Goal: Information Seeking & Learning: Understand process/instructions

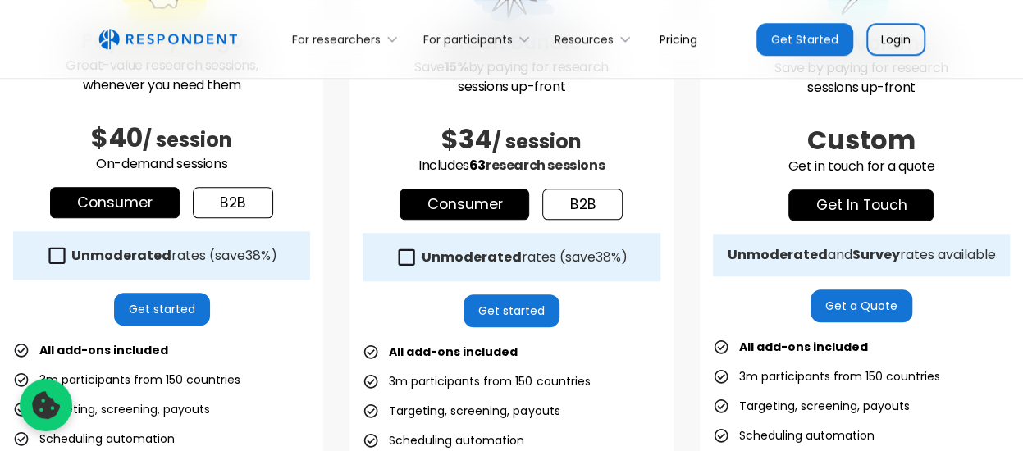
scroll to position [595, 0]
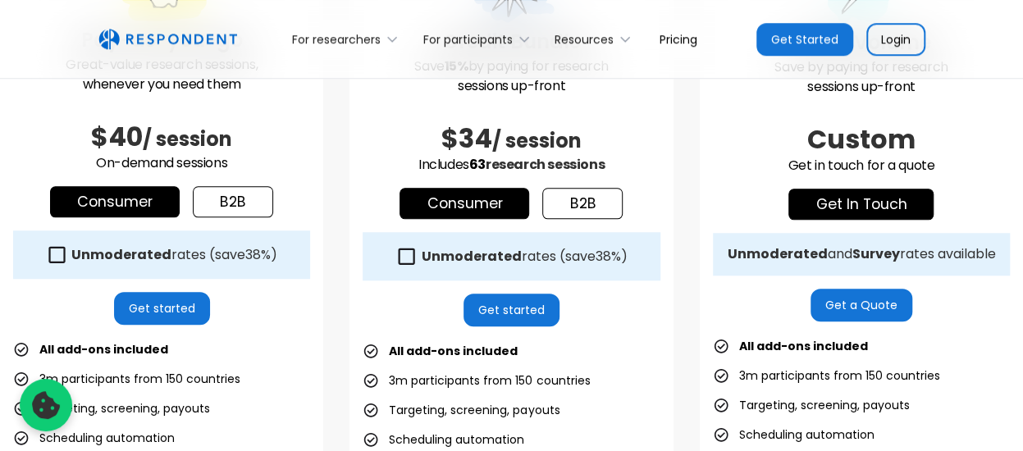
click at [242, 203] on link "b2b" at bounding box center [233, 201] width 80 height 31
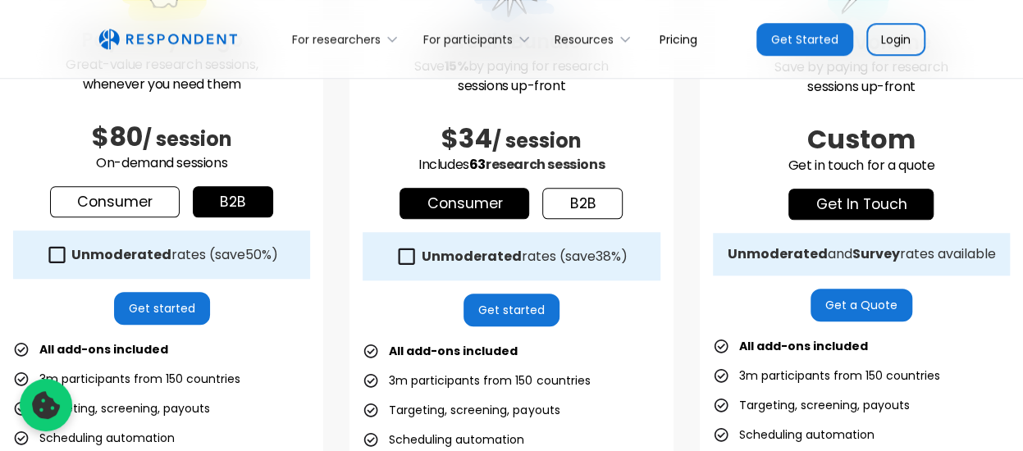
click at [546, 208] on link "b2b" at bounding box center [582, 203] width 80 height 31
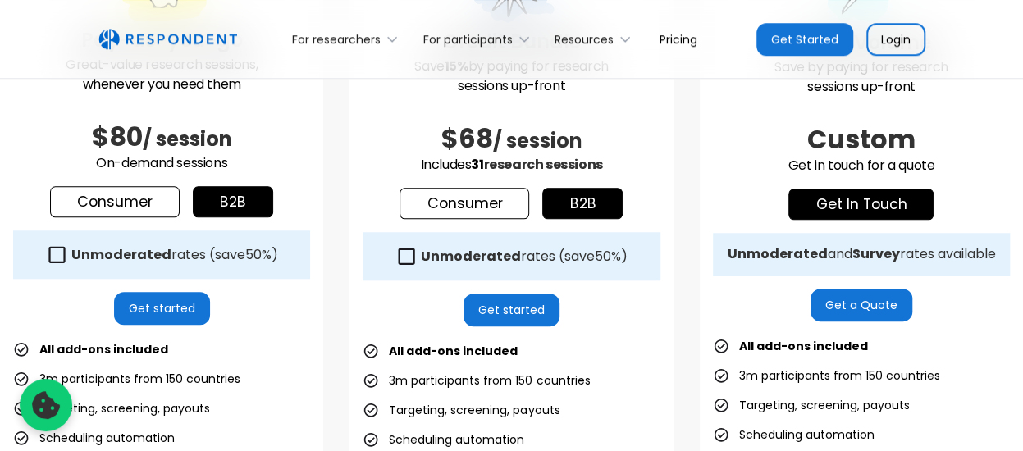
click at [446, 206] on link "Consumer" at bounding box center [465, 203] width 130 height 31
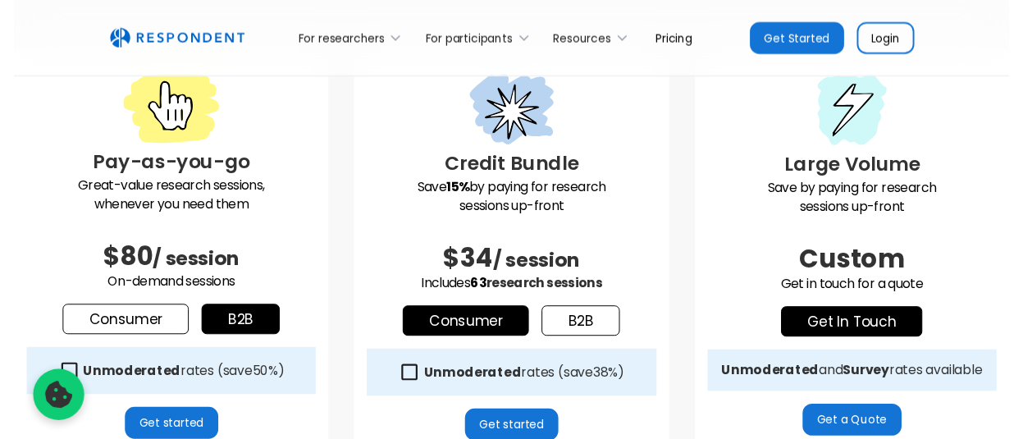
scroll to position [468, 0]
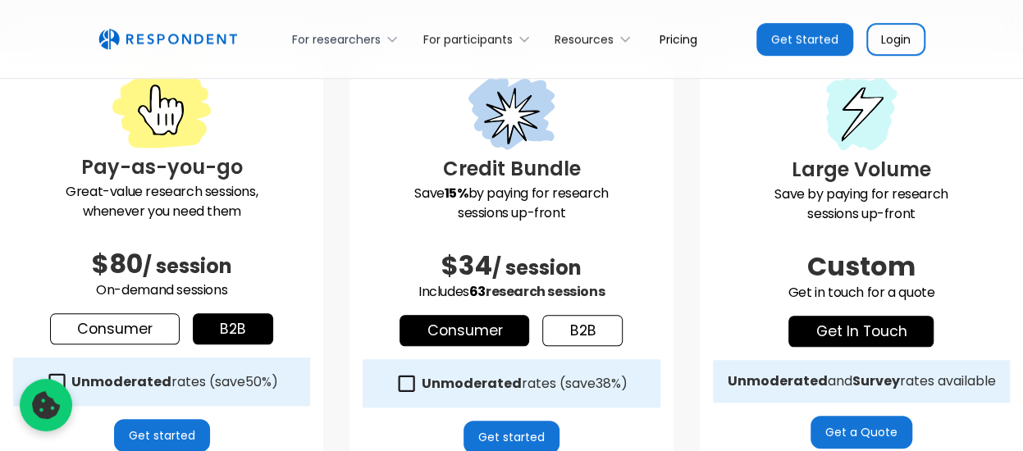
click at [375, 43] on div "For researchers" at bounding box center [336, 39] width 89 height 16
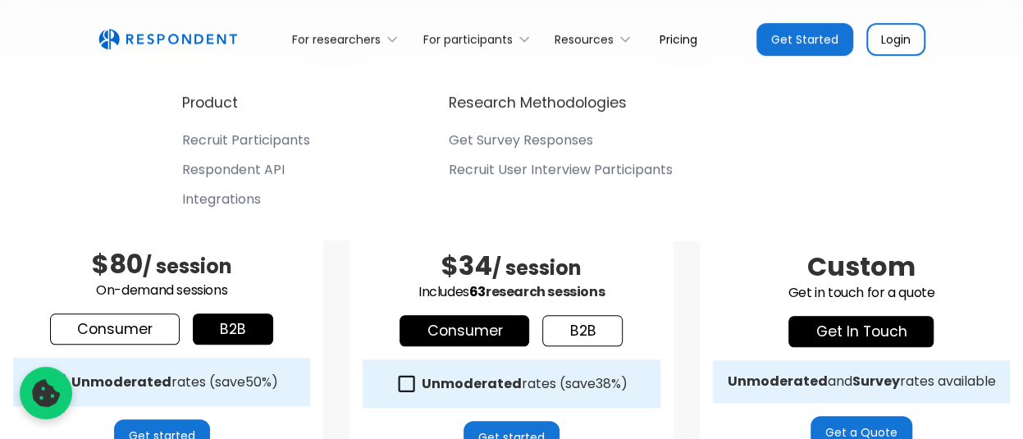
click at [288, 138] on div "Recruit Participants" at bounding box center [246, 140] width 128 height 16
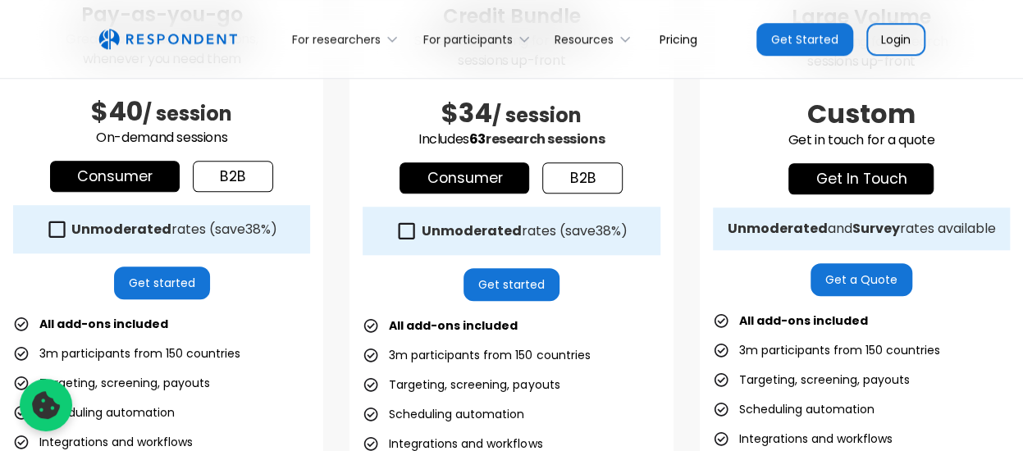
scroll to position [625, 0]
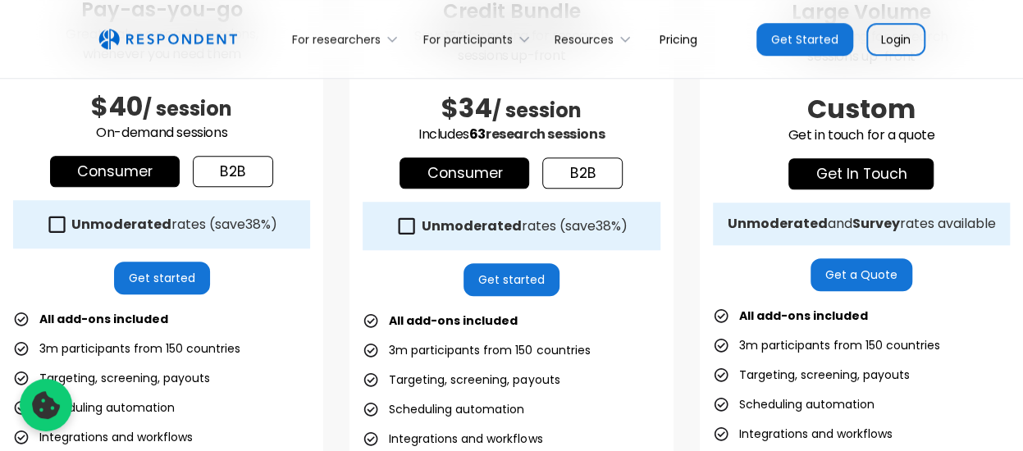
click at [413, 219] on icon at bounding box center [407, 225] width 16 height 16
click at [116, 228] on strong "Unmoderated" at bounding box center [121, 224] width 100 height 19
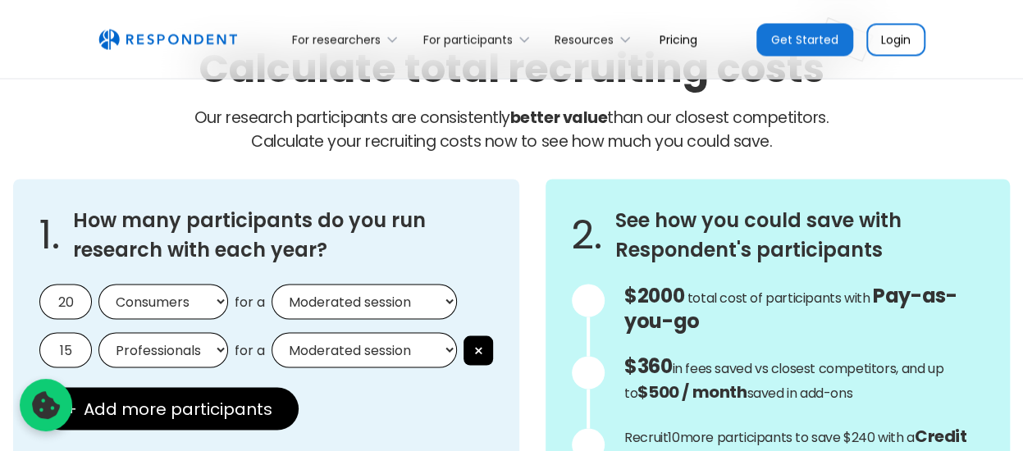
scroll to position [1402, 0]
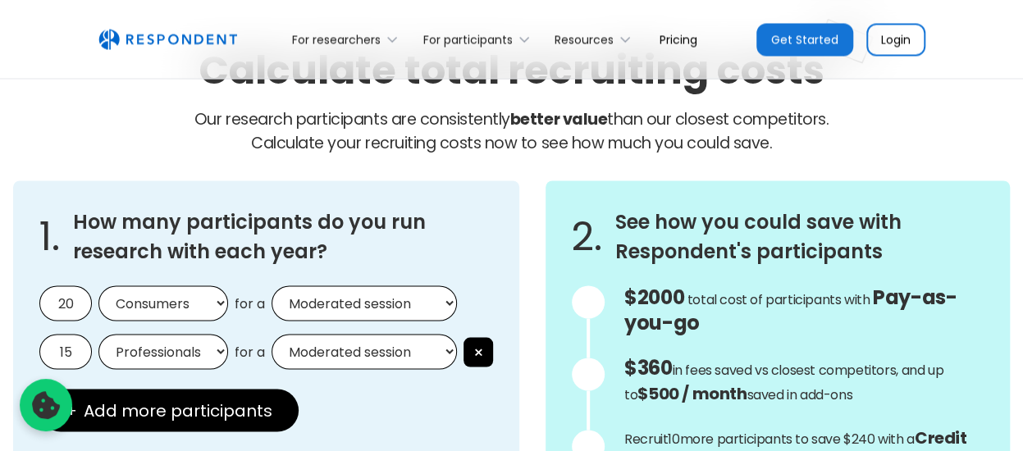
click at [344, 301] on select "Moderated session Unmoderated session" at bounding box center [364, 302] width 185 height 35
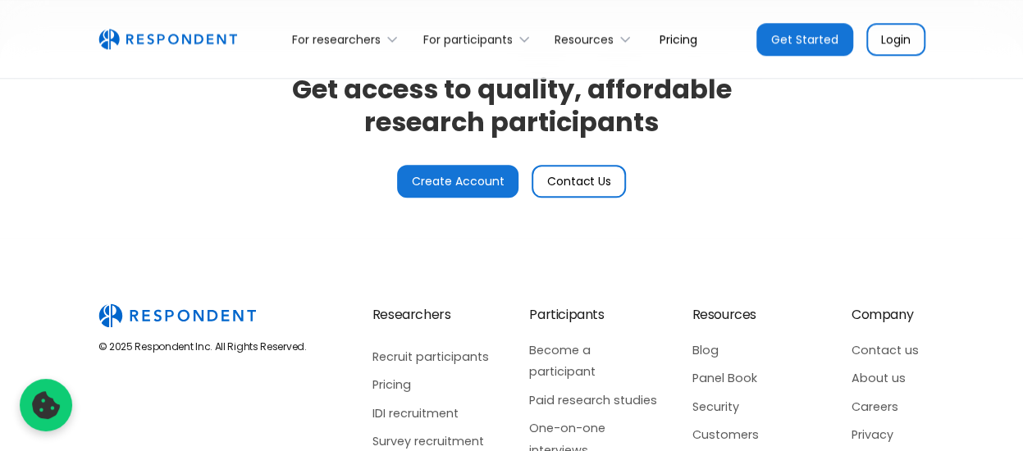
scroll to position [3994, 0]
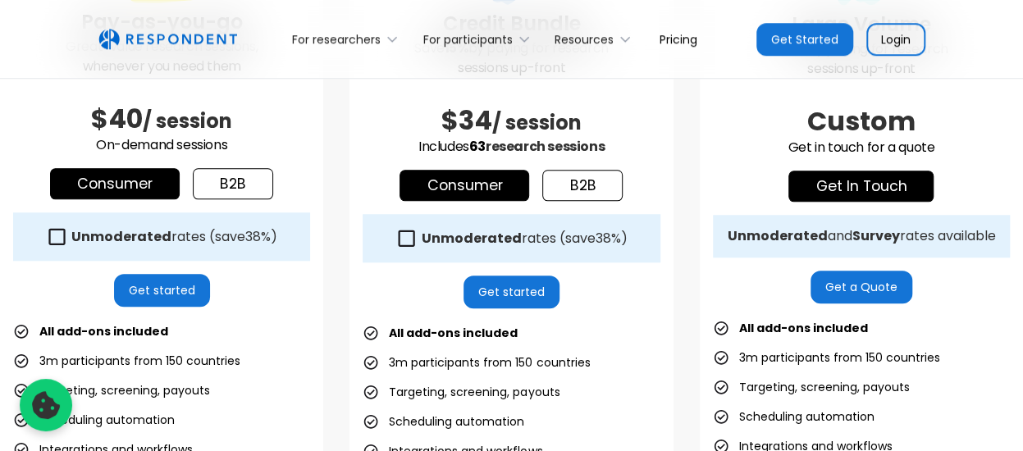
scroll to position [615, 0]
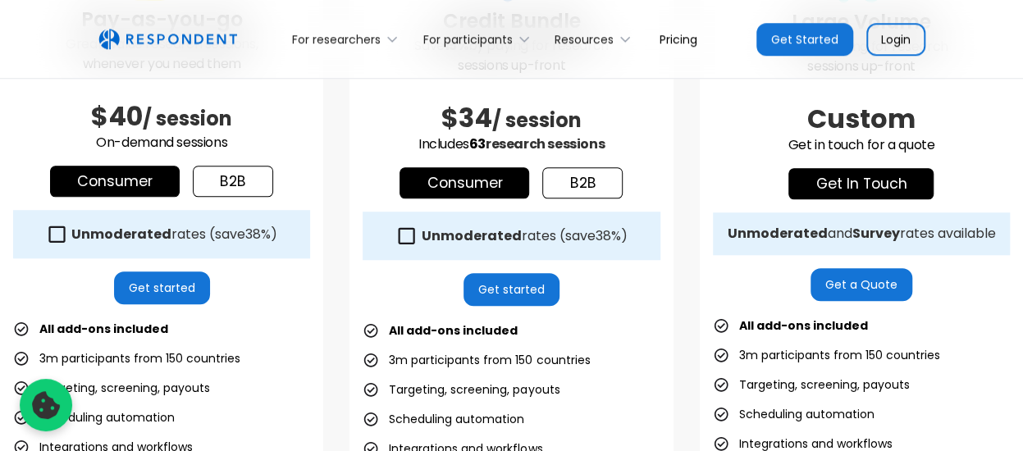
click at [421, 240] on strong "Unmoderated" at bounding box center [471, 235] width 100 height 19
click at [66, 232] on icon at bounding box center [57, 234] width 22 height 22
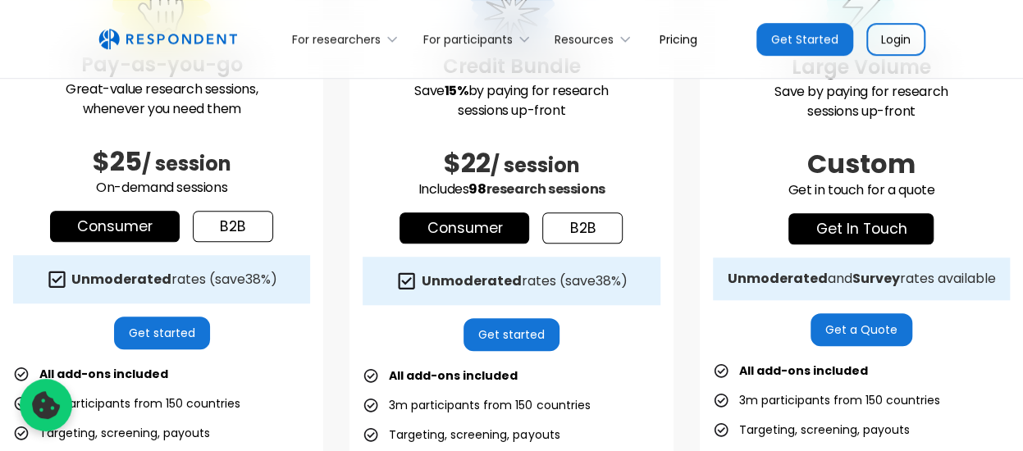
scroll to position [573, 0]
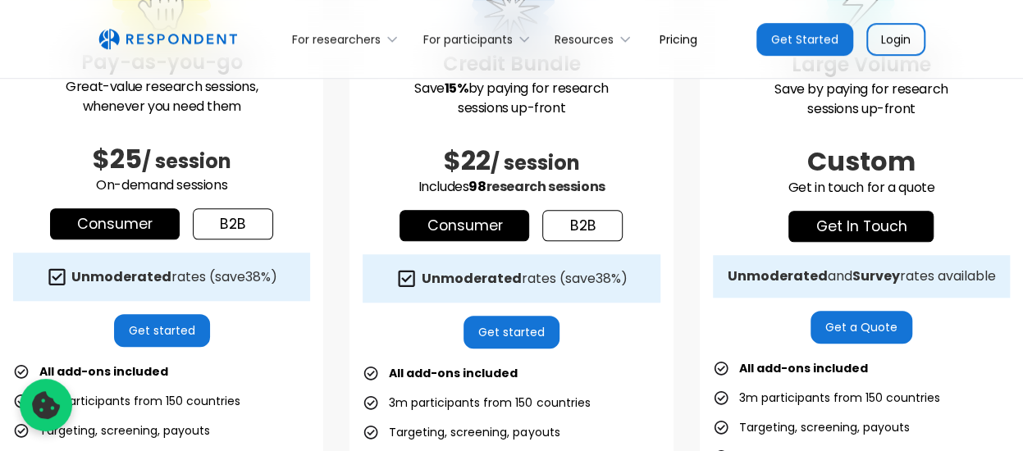
click at [428, 282] on strong "Unmoderated" at bounding box center [471, 278] width 100 height 19
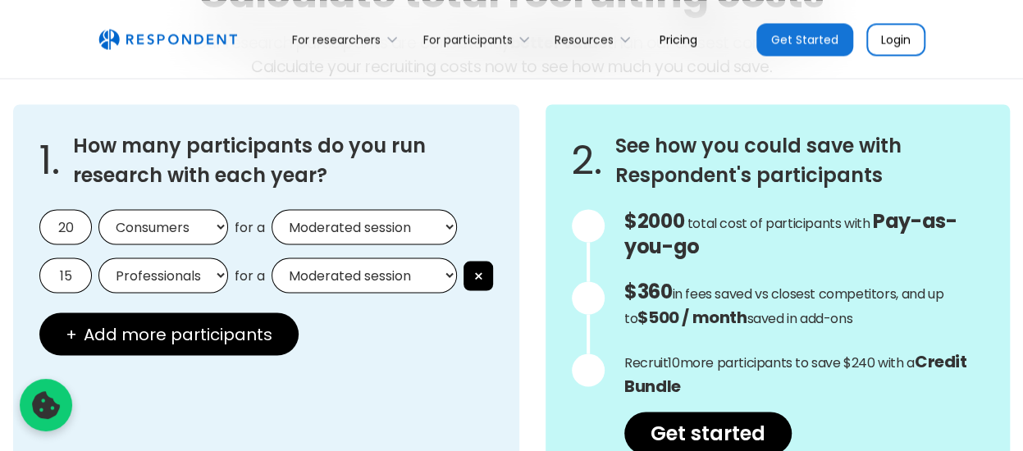
scroll to position [1480, 0]
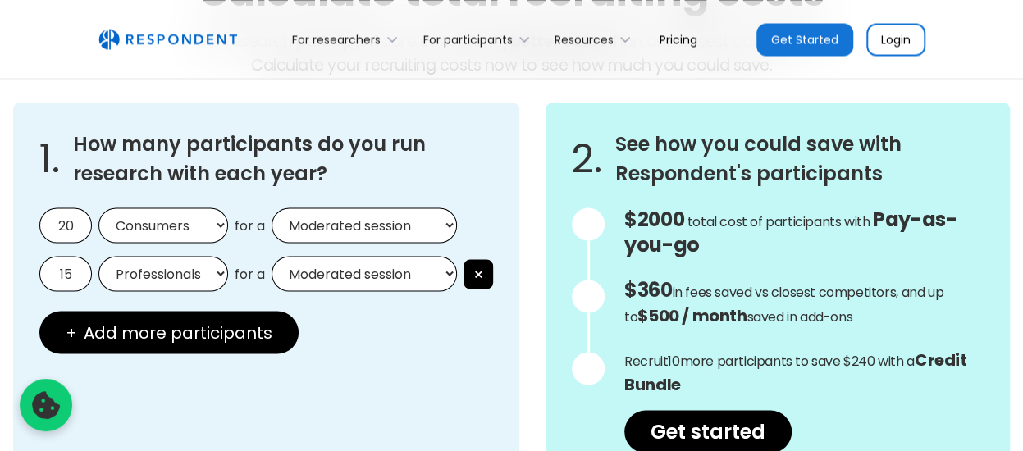
click at [134, 227] on select "Consumers Professionals" at bounding box center [163, 225] width 130 height 35
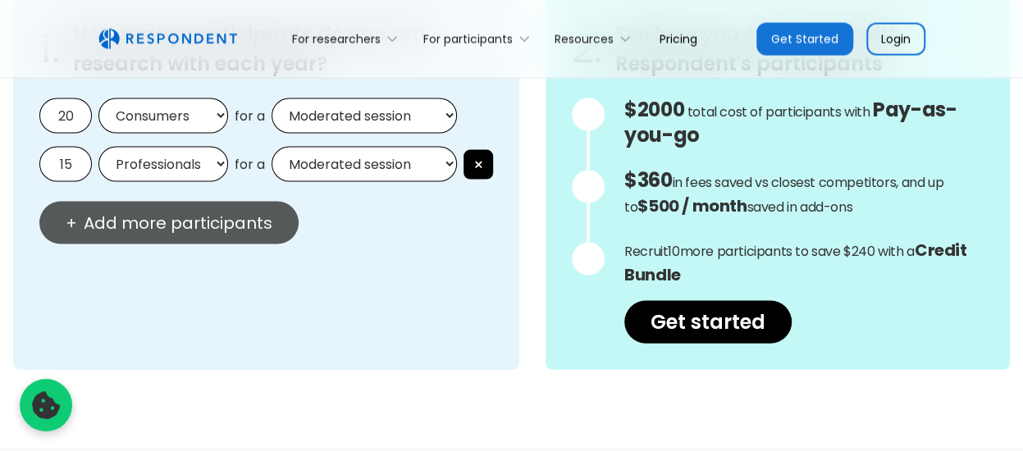
scroll to position [1588, 0]
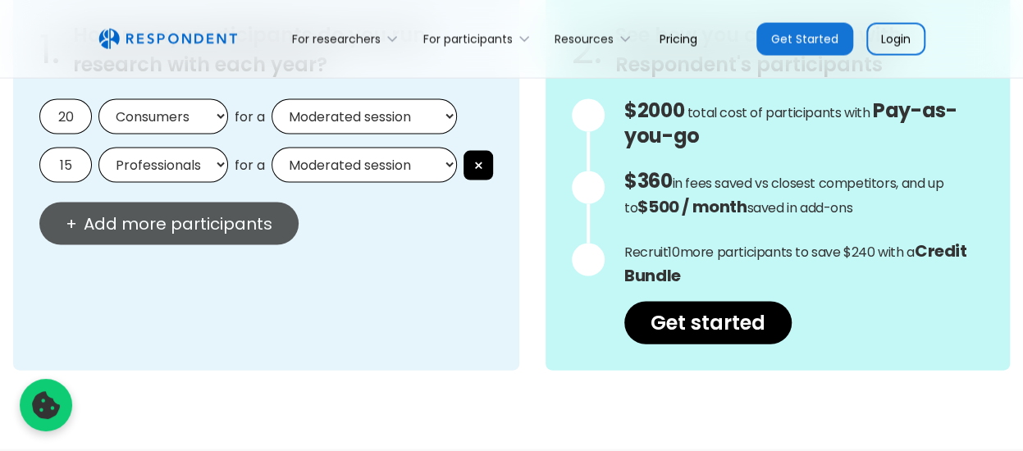
click at [212, 240] on button "+ Add more participants" at bounding box center [168, 224] width 259 height 43
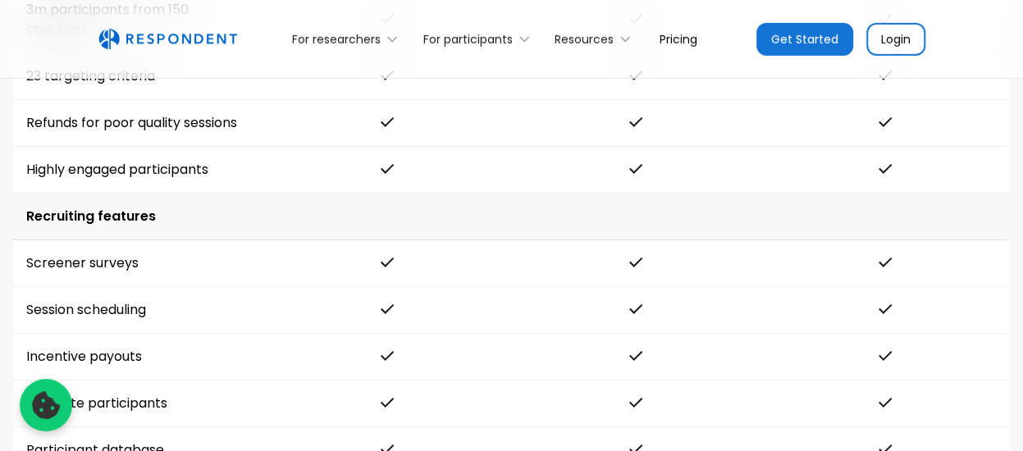
scroll to position [2667, 0]
